Goal: Task Accomplishment & Management: Manage account settings

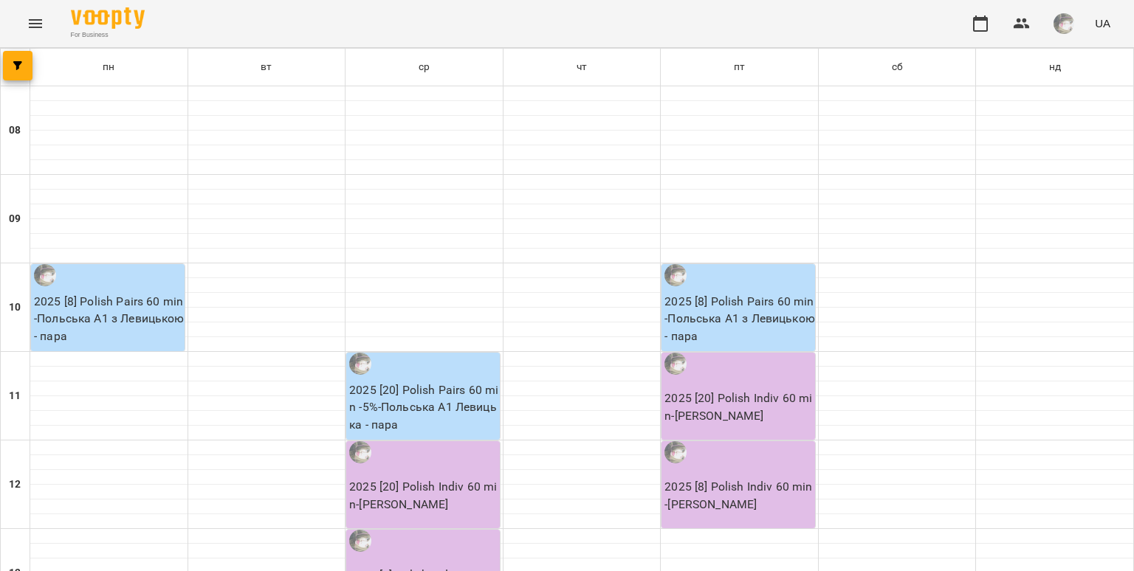
click at [30, 21] on icon "Menu" at bounding box center [36, 24] width 18 height 18
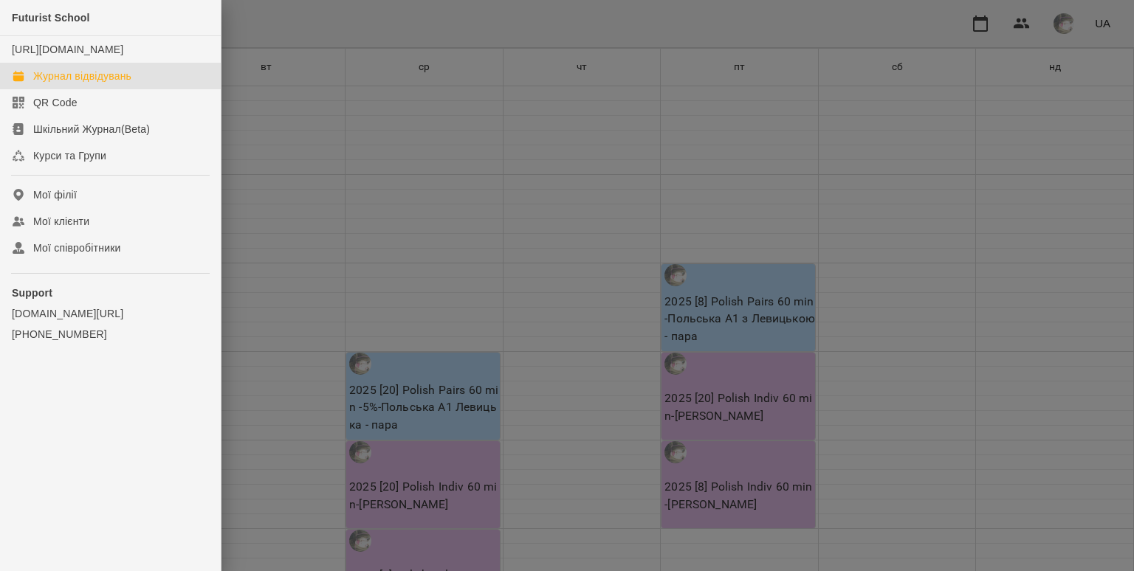
click at [58, 83] on div "Журнал відвідувань" at bounding box center [82, 76] width 98 height 15
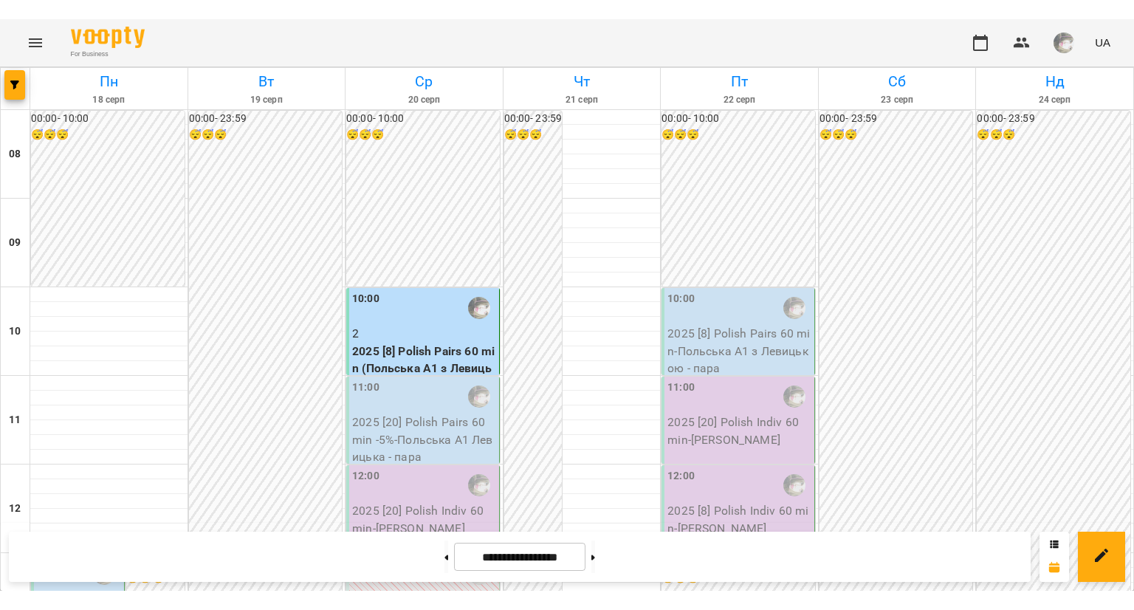
scroll to position [138, 0]
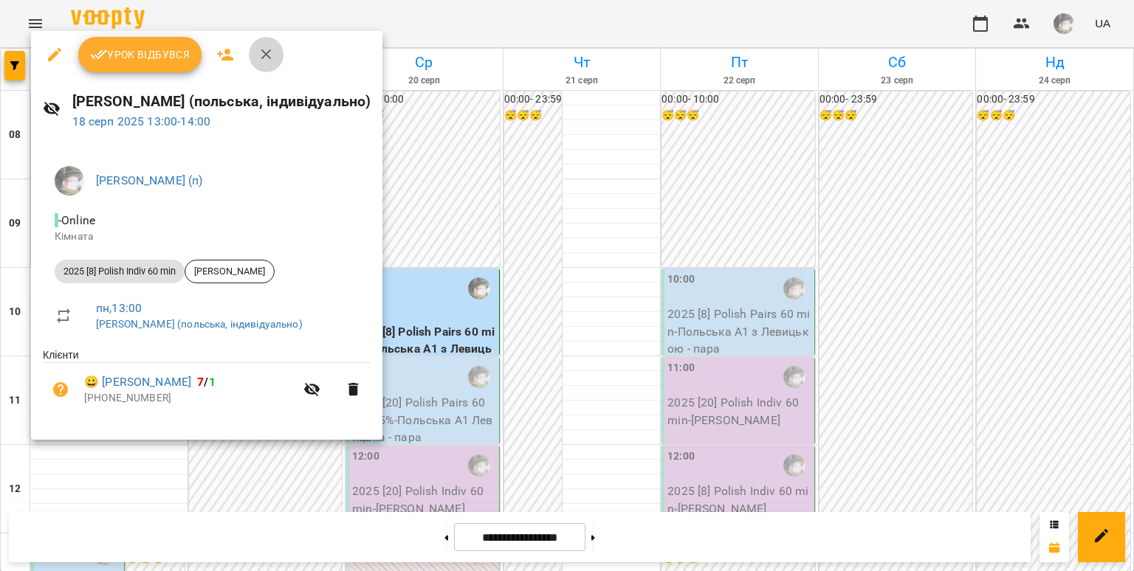
click at [255, 47] on button "button" at bounding box center [266, 54] width 35 height 35
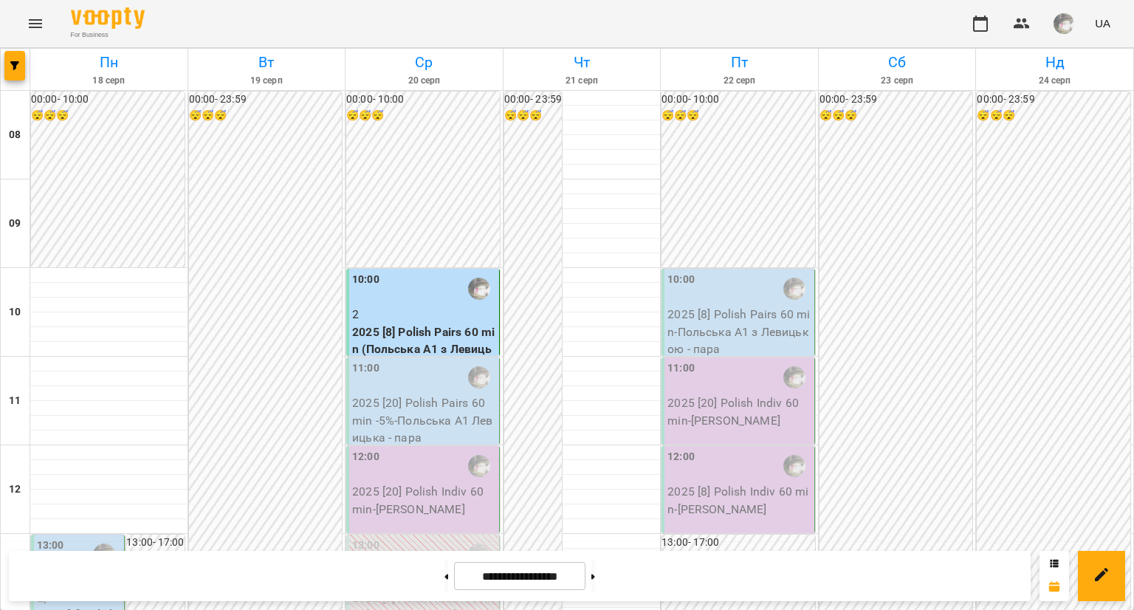
click at [58, 571] on span "[PERSON_NAME]" at bounding box center [77, 589] width 80 height 32
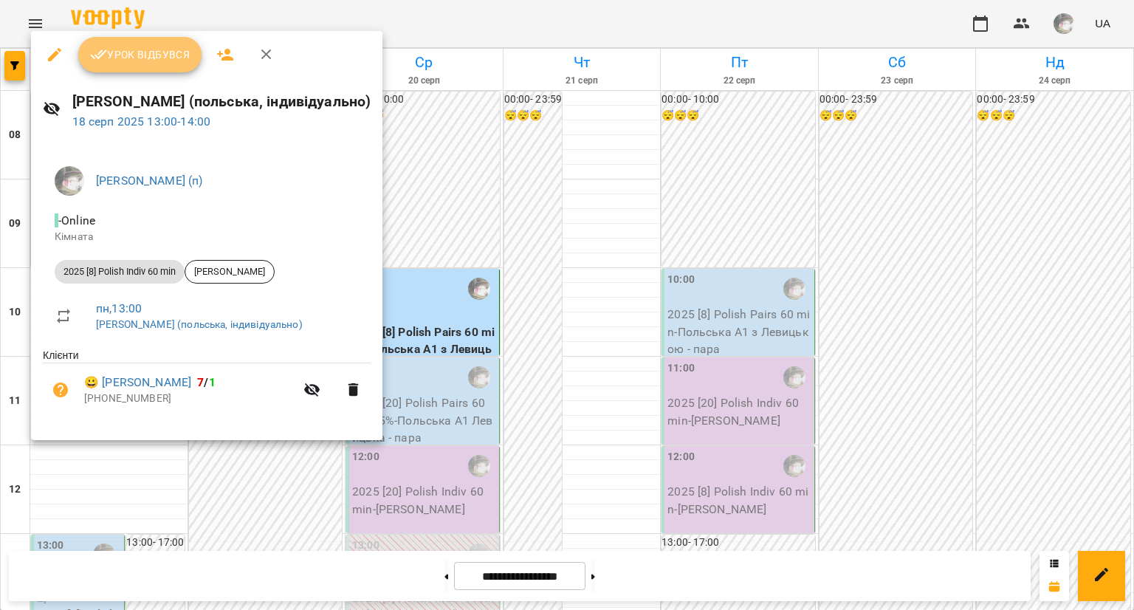
click at [148, 57] on span "Урок відбувся" at bounding box center [140, 55] width 100 height 18
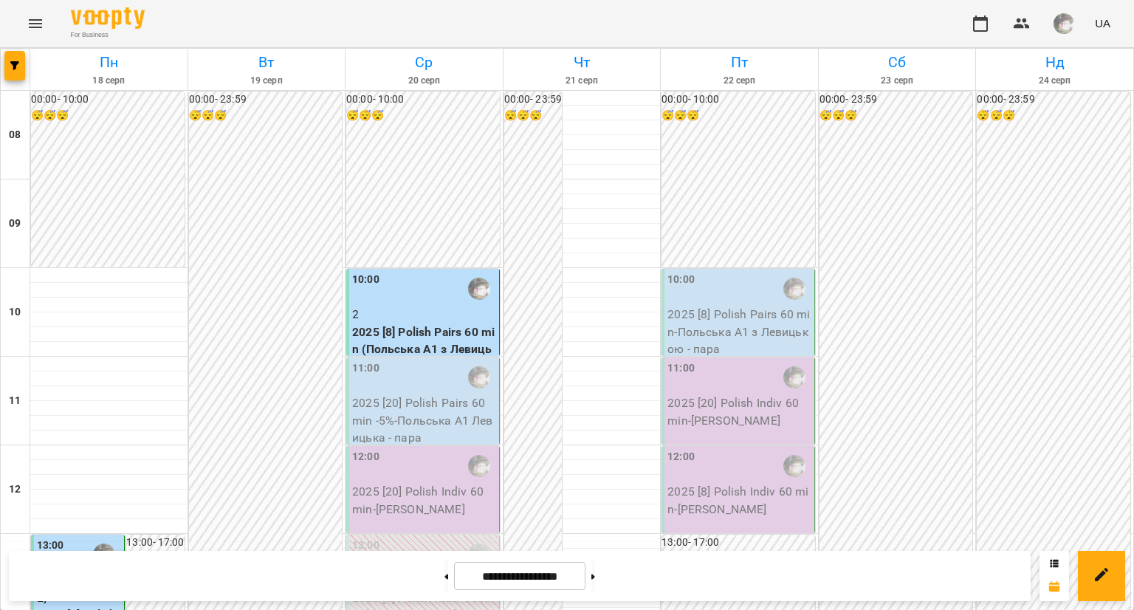
scroll to position [579, 0]
